Goal: Task Accomplishment & Management: Complete application form

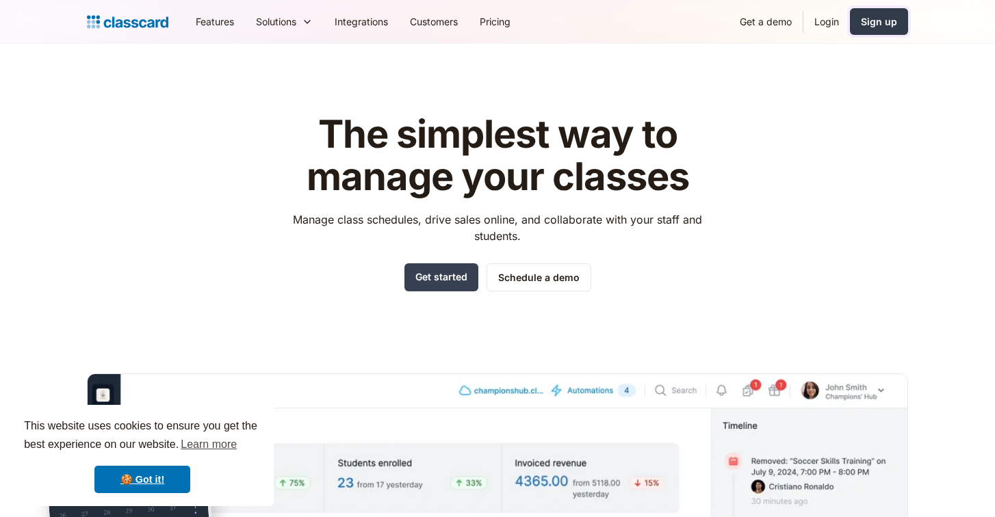
click at [859, 22] on link "Sign up" at bounding box center [879, 21] width 58 height 27
click at [823, 18] on link "Login" at bounding box center [827, 21] width 47 height 31
